Goal: Find specific page/section: Find specific page/section

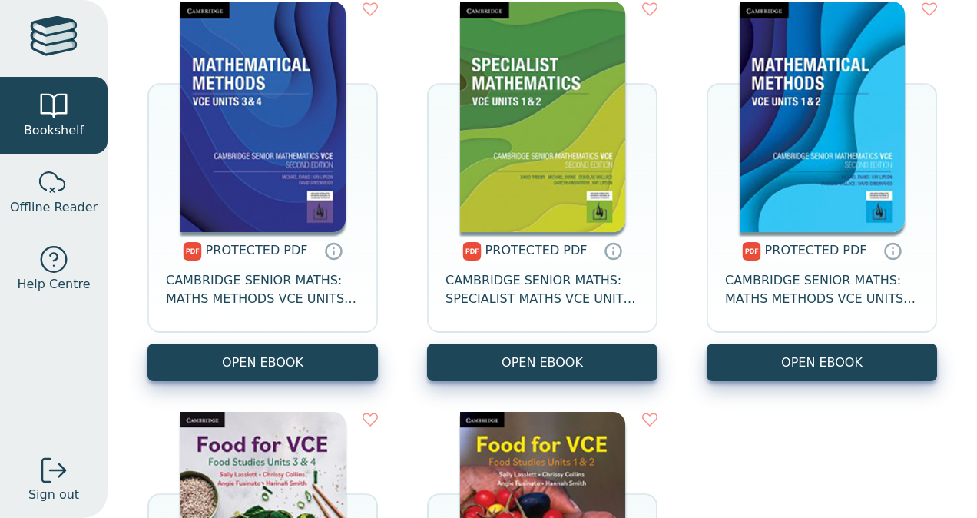
scroll to position [3455, 0]
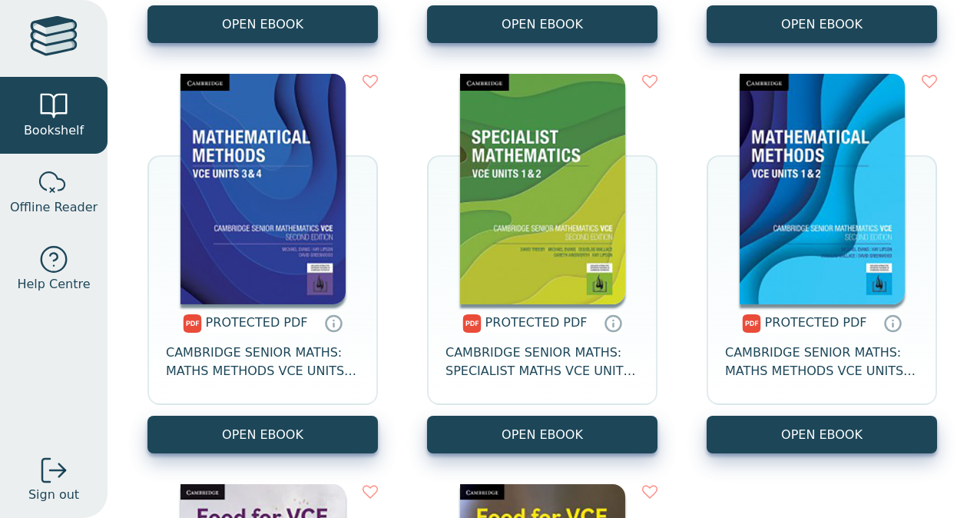
click at [43, 43] on div at bounding box center [54, 38] width 48 height 45
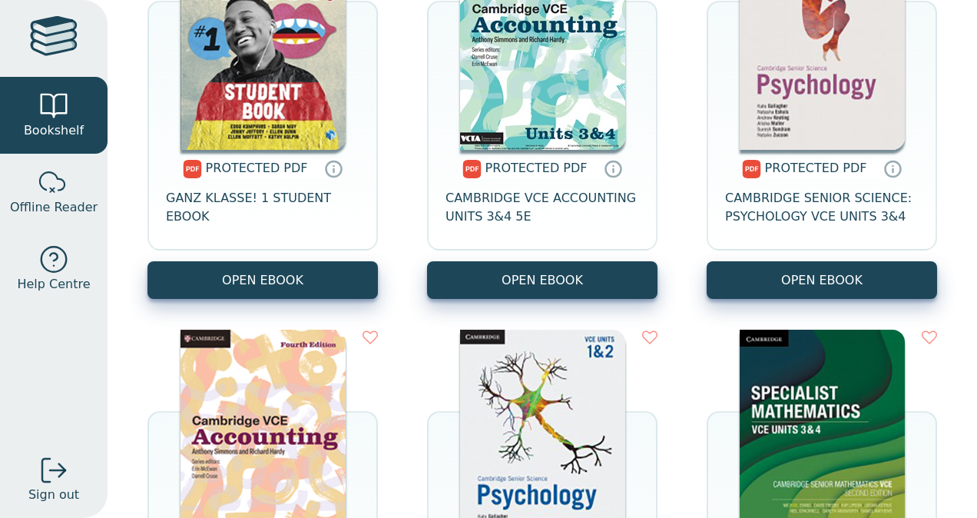
scroll to position [2533, 0]
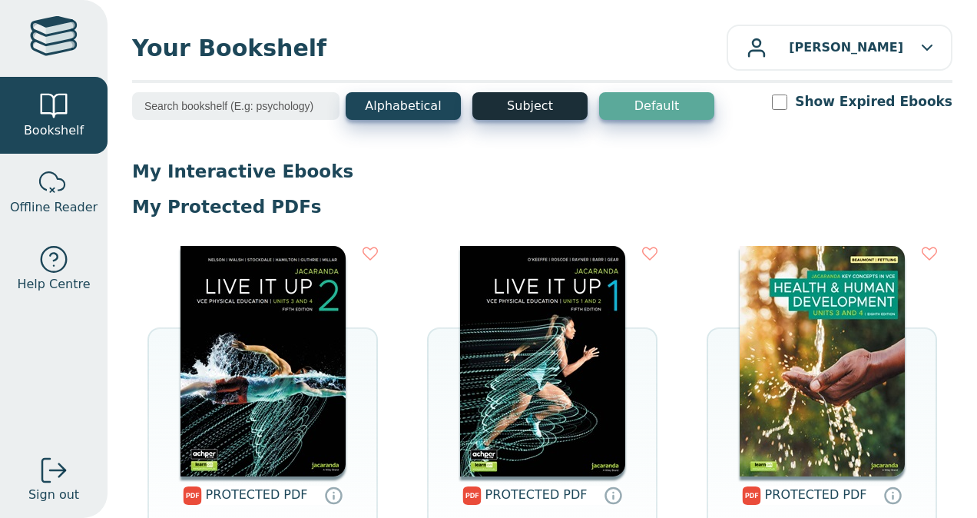
click at [509, 104] on button "Subject" at bounding box center [530, 106] width 115 height 28
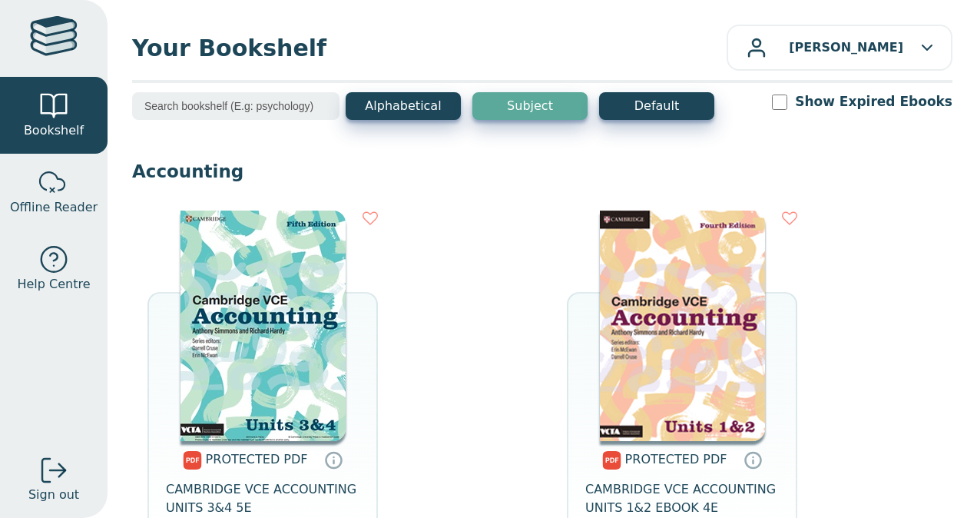
click at [217, 108] on input "search" at bounding box center [235, 106] width 207 height 28
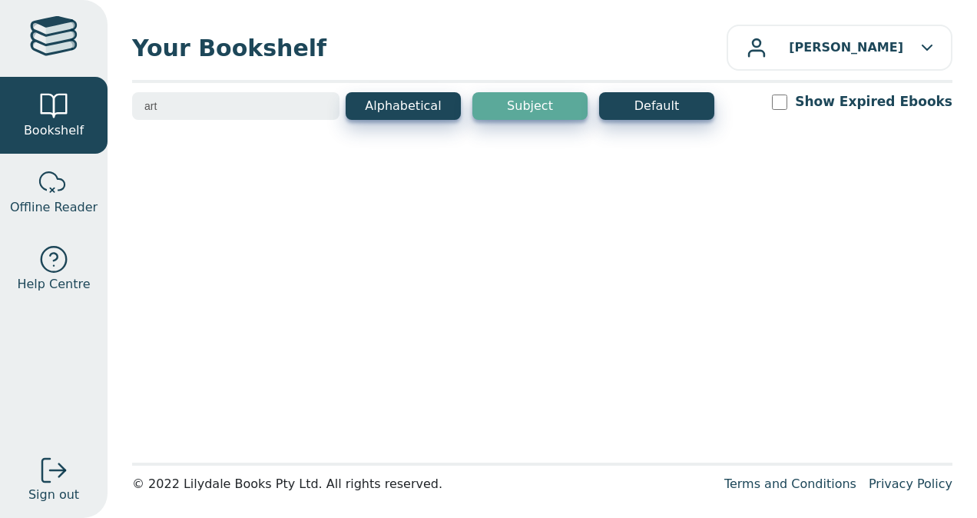
click at [220, 113] on input "art" at bounding box center [235, 106] width 207 height 28
drag, startPoint x: 169, startPoint y: 114, endPoint x: 130, endPoint y: 113, distance: 39.2
click at [130, 113] on div "Your Bookshelf Jennifer WUNDERLE My Support Tickets Profile Change Password Sig…" at bounding box center [543, 259] width 870 height 518
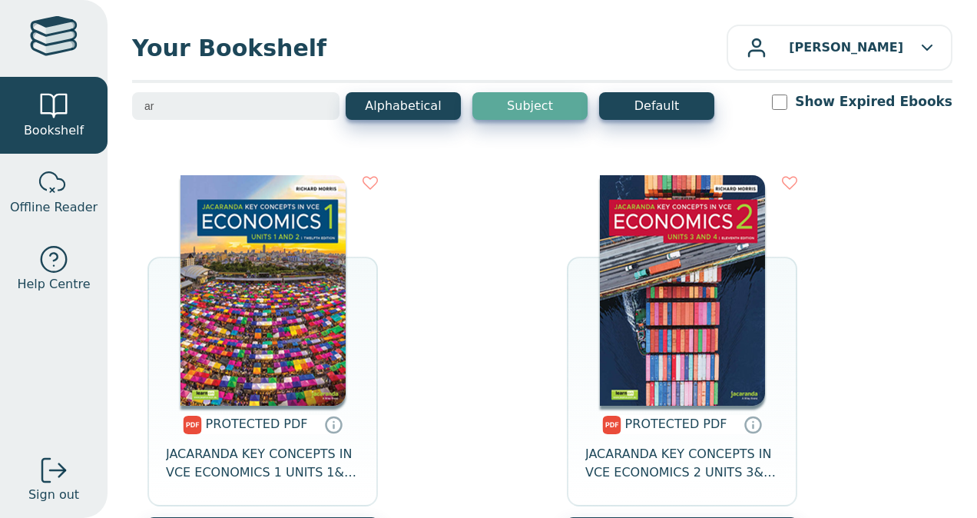
type input "a"
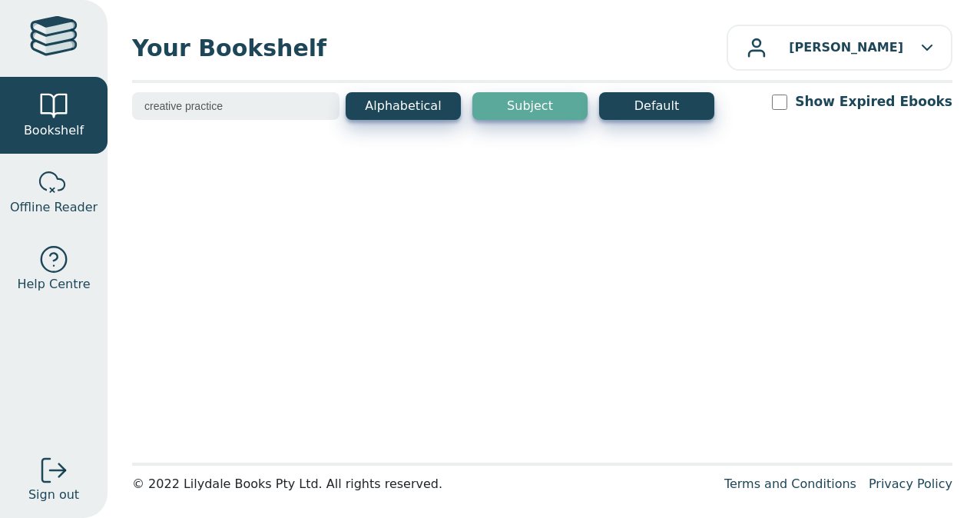
type input "creative practice"
click at [505, 116] on button "Subject" at bounding box center [530, 106] width 115 height 28
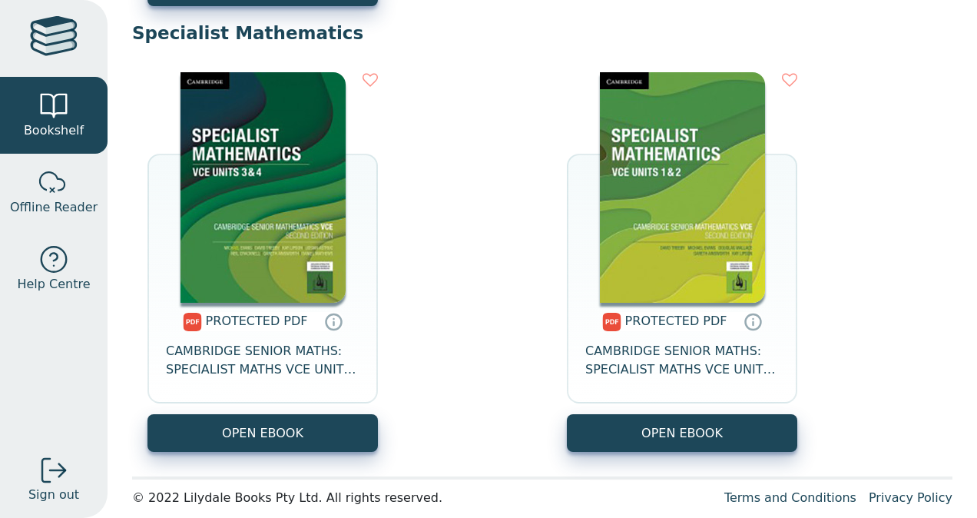
scroll to position [6391, 0]
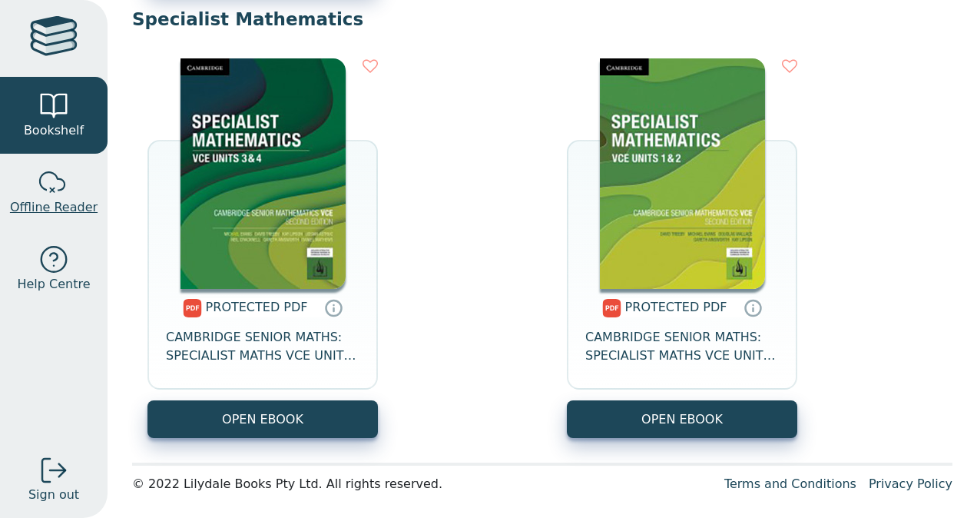
click at [62, 206] on span "Offline Reader" at bounding box center [54, 207] width 88 height 18
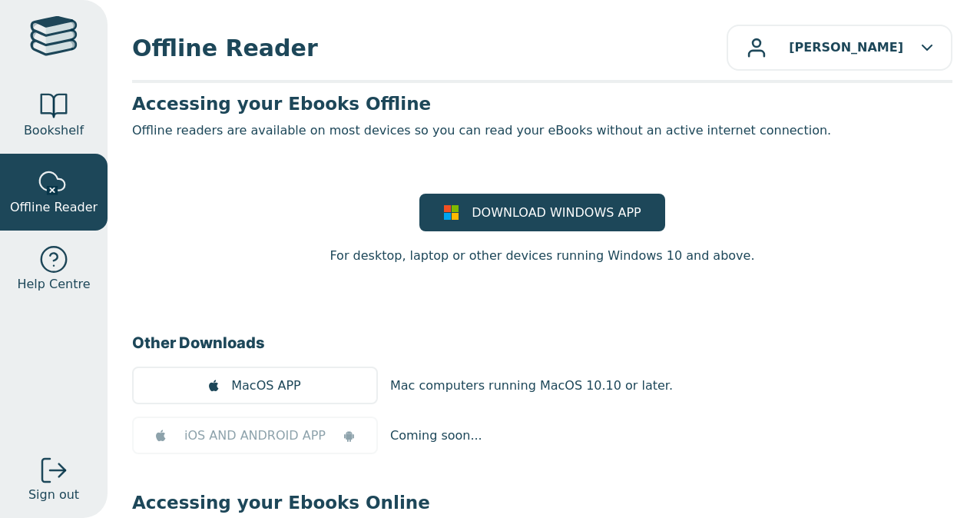
click at [51, 42] on div at bounding box center [54, 38] width 48 height 45
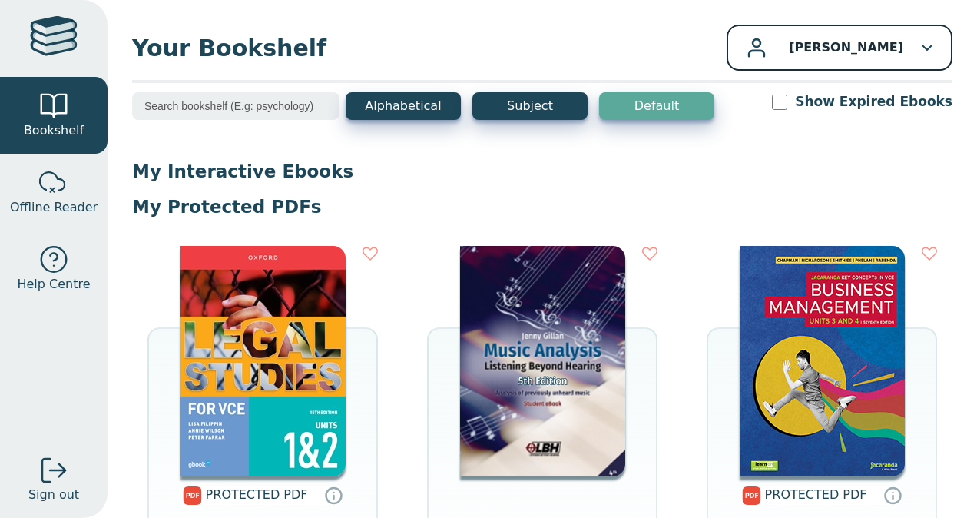
click at [831, 59] on button "[PERSON_NAME]" at bounding box center [840, 48] width 226 height 46
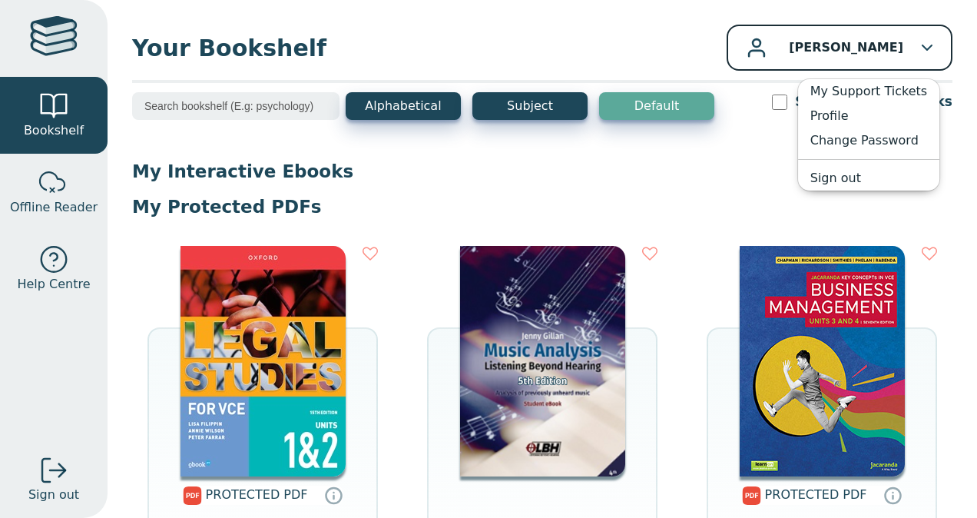
click at [831, 59] on button "[PERSON_NAME]" at bounding box center [840, 48] width 226 height 46
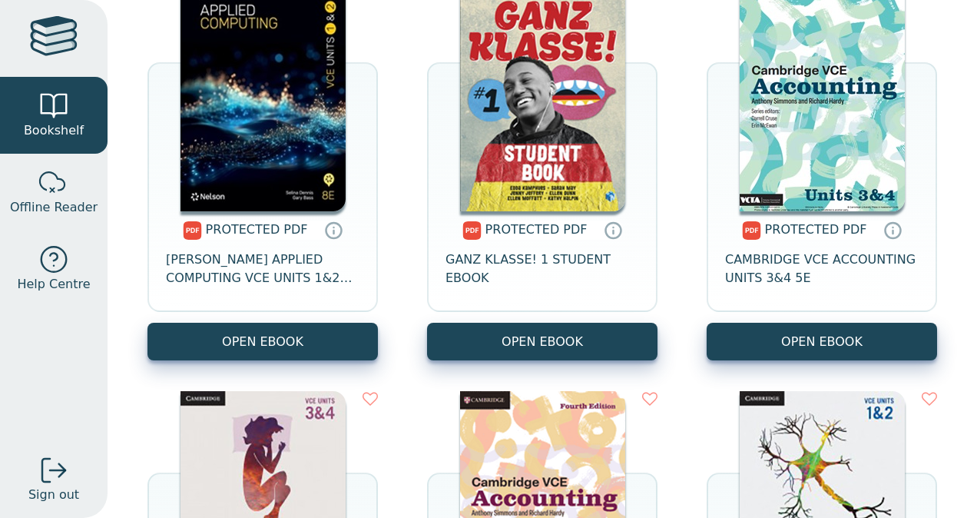
scroll to position [3150, 0]
